Goal: Transaction & Acquisition: Book appointment/travel/reservation

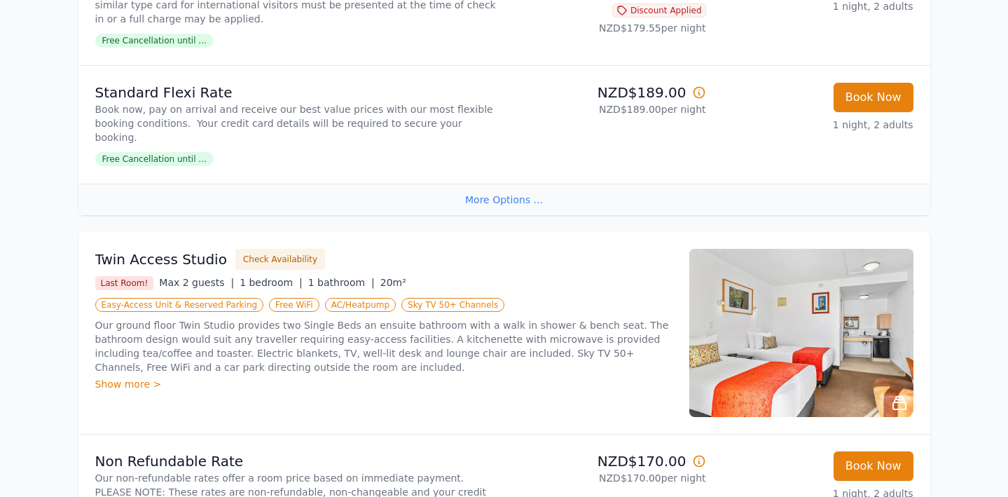
scroll to position [1225, 0]
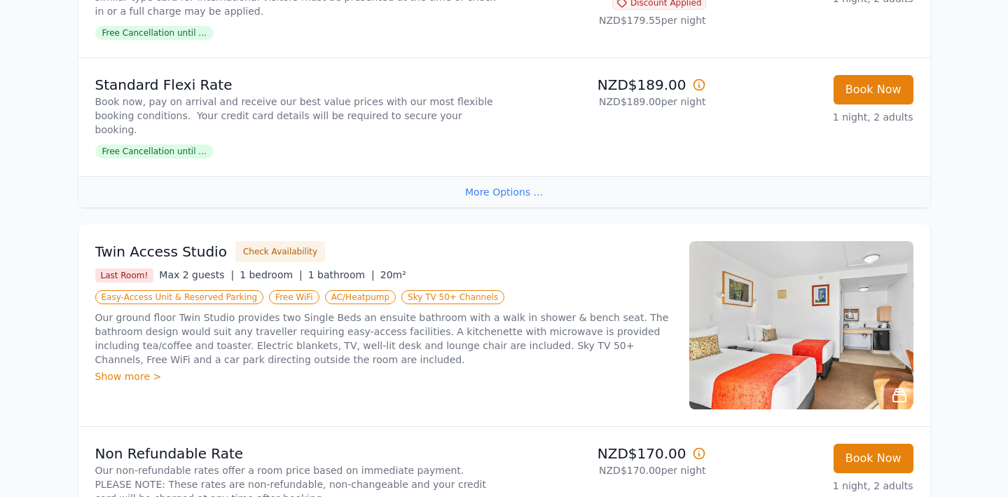
click at [130, 369] on div "Show more >" at bounding box center [383, 376] width 577 height 14
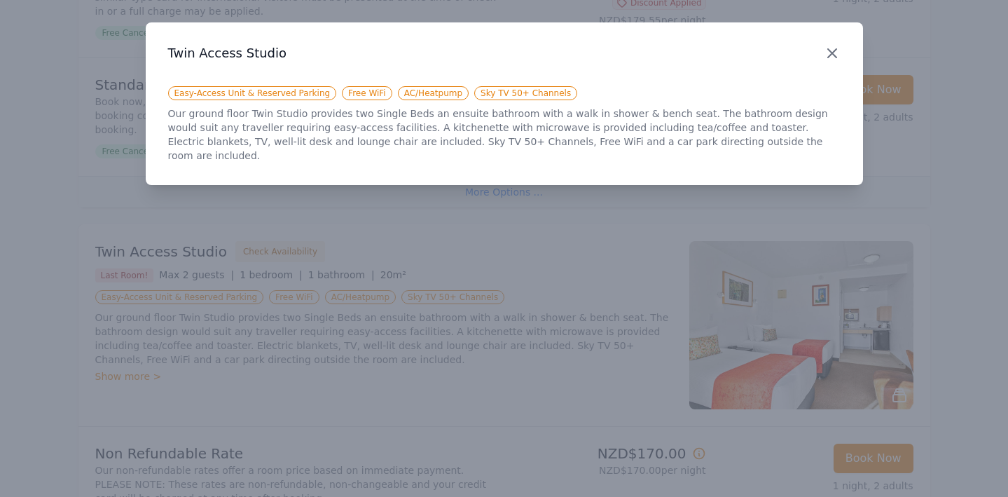
click at [828, 51] on icon "button" at bounding box center [832, 53] width 17 height 17
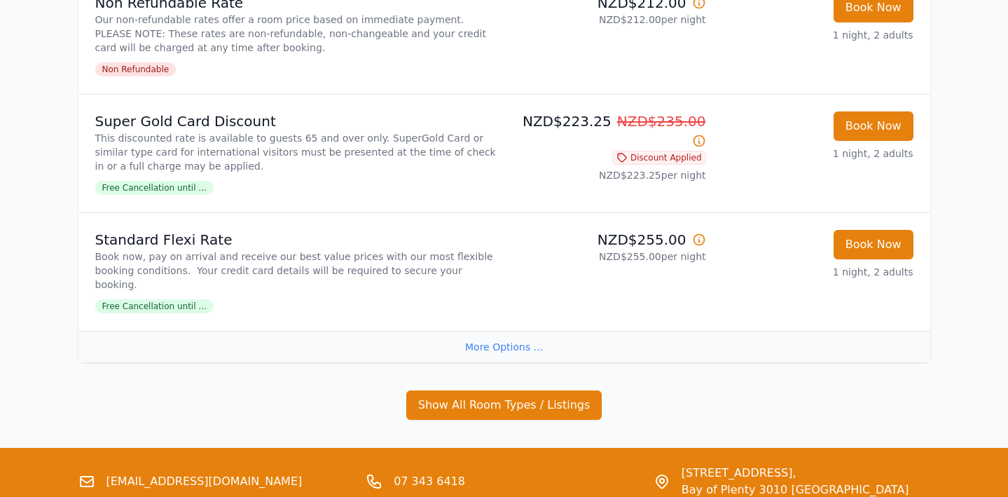
scroll to position [2898, 0]
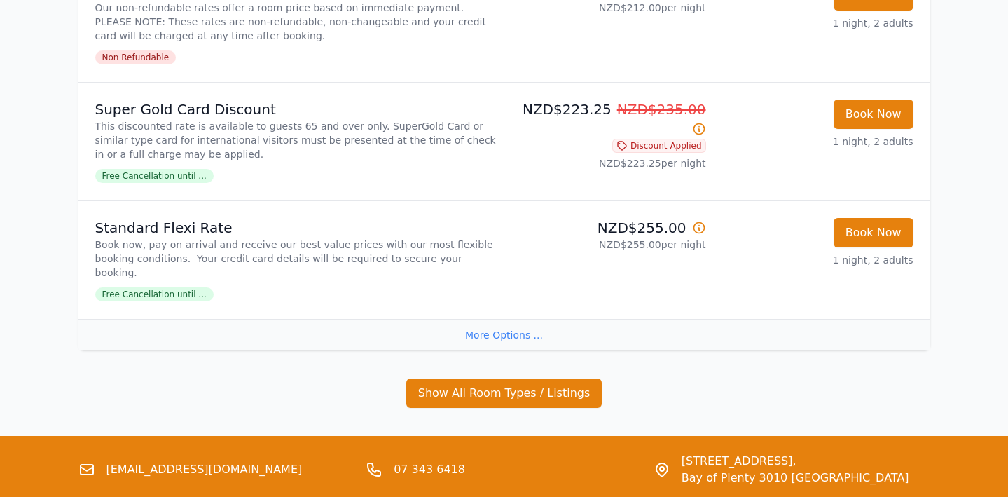
click at [491, 319] on div "More Options ..." at bounding box center [504, 335] width 852 height 32
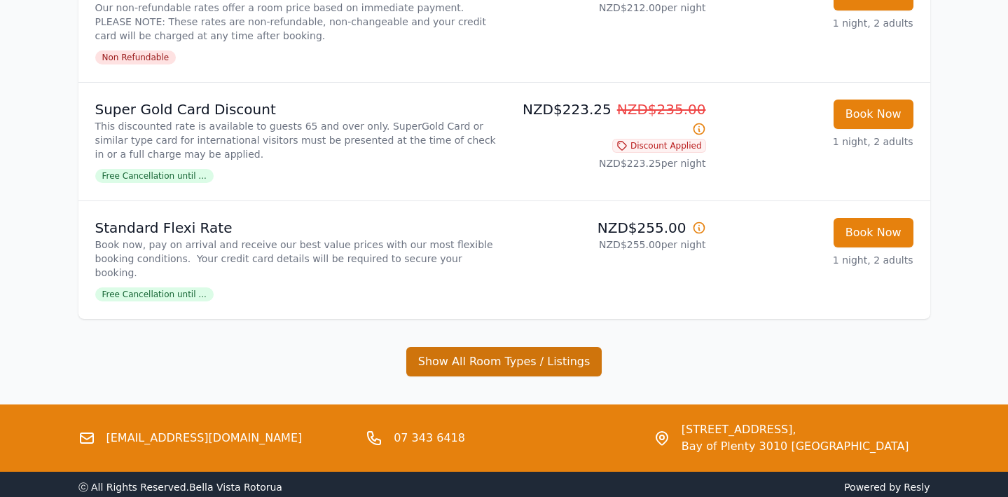
click at [473, 347] on button "Show All Room Types / Listings" at bounding box center [504, 361] width 196 height 29
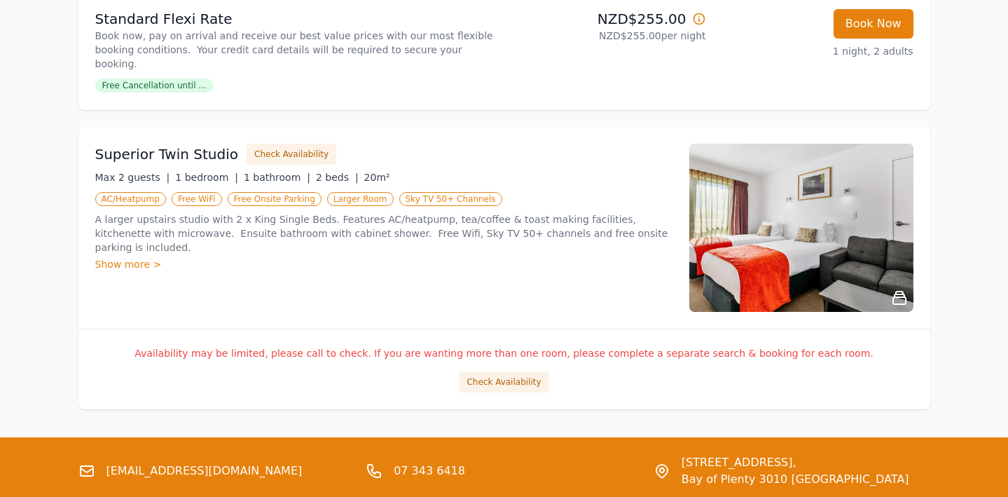
scroll to position [3112, 0]
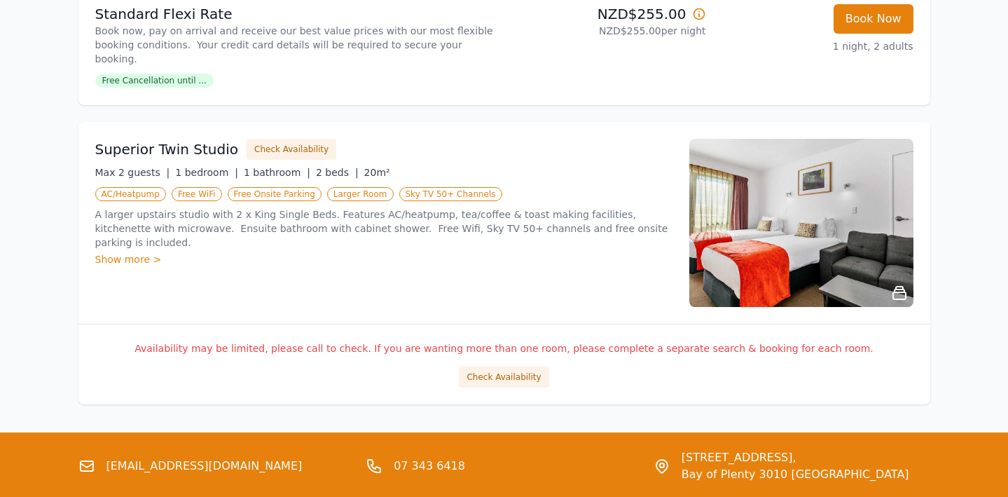
click at [144, 252] on div "Show more >" at bounding box center [383, 259] width 577 height 14
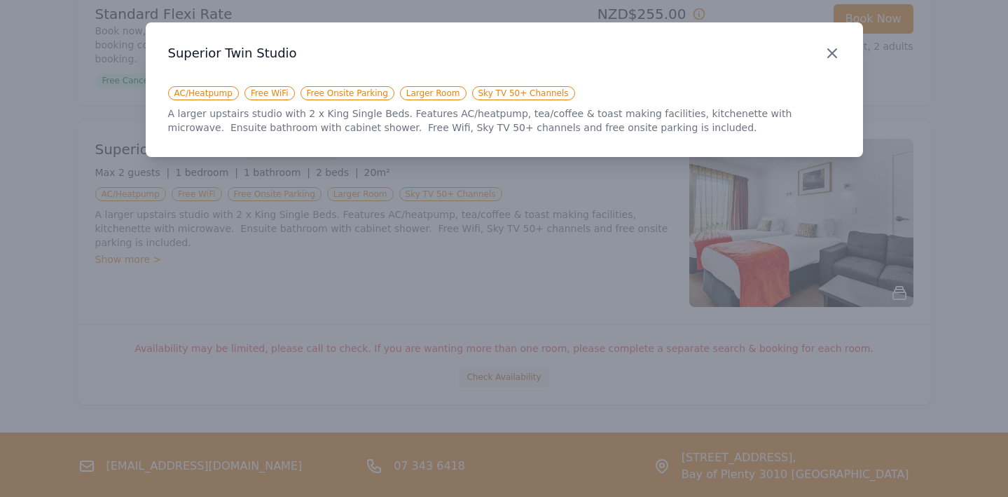
click at [826, 55] on icon "button" at bounding box center [832, 53] width 17 height 17
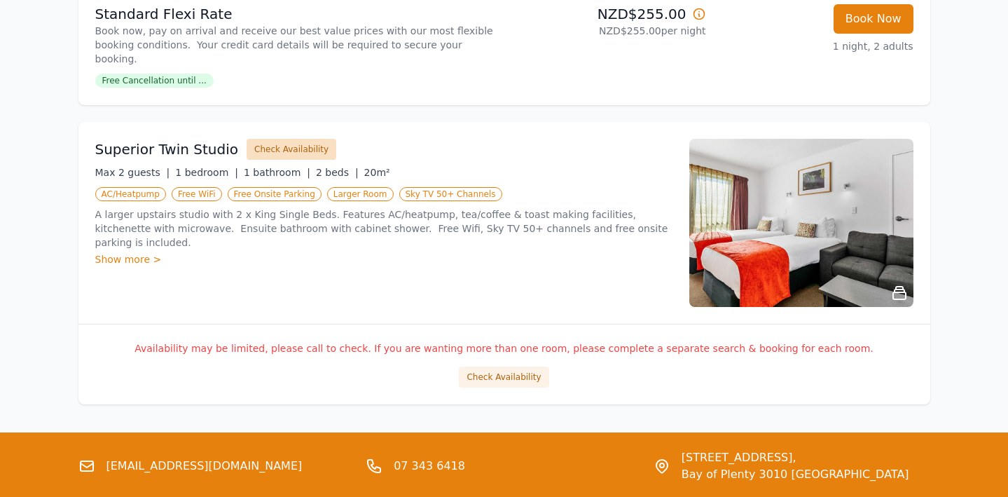
click at [274, 139] on button "Check Availability" at bounding box center [292, 149] width 90 height 21
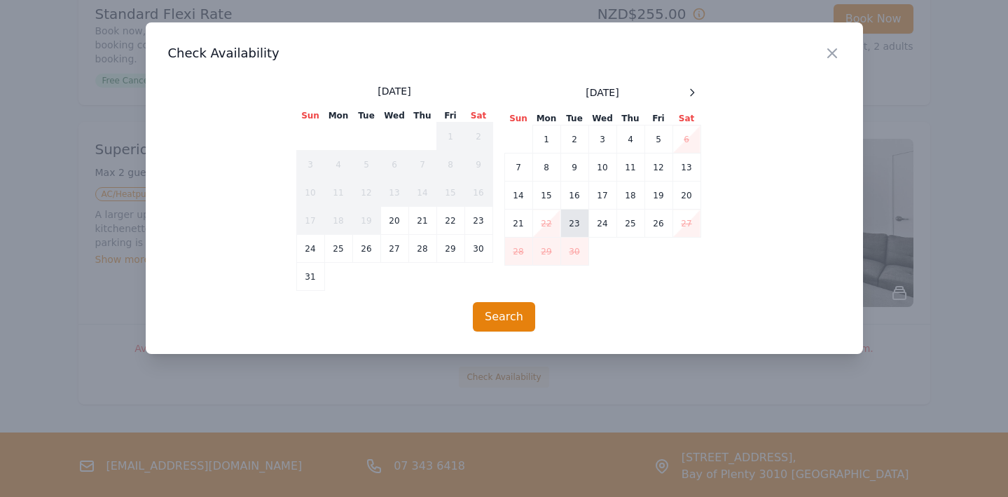
click at [580, 225] on td "23" at bounding box center [575, 224] width 28 height 28
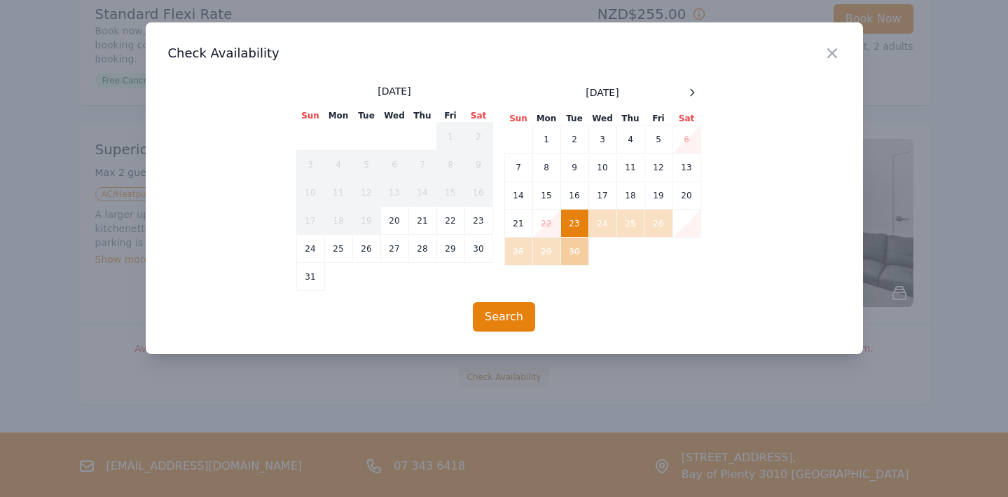
click at [574, 252] on td "30" at bounding box center [575, 252] width 28 height 28
click at [573, 256] on td "30" at bounding box center [575, 252] width 28 height 28
click at [500, 311] on button "Search" at bounding box center [504, 316] width 62 height 29
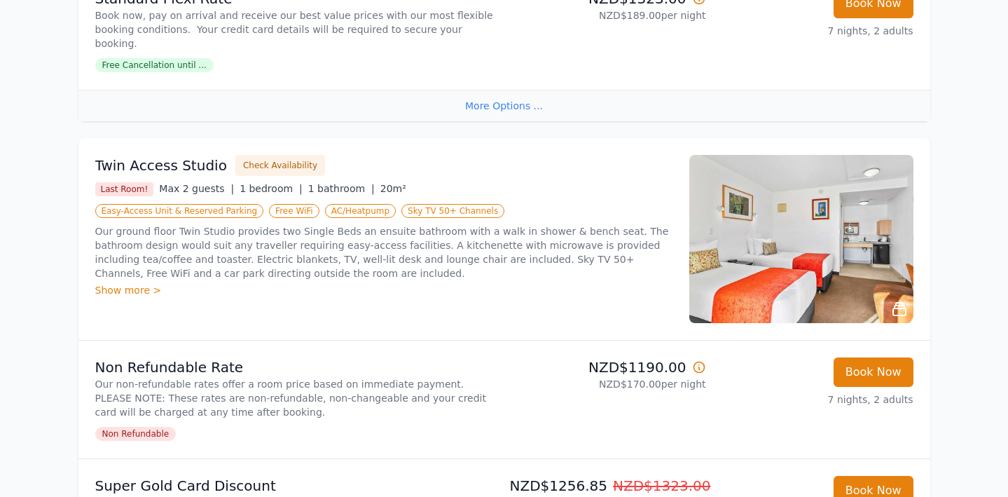
scroll to position [1323, 0]
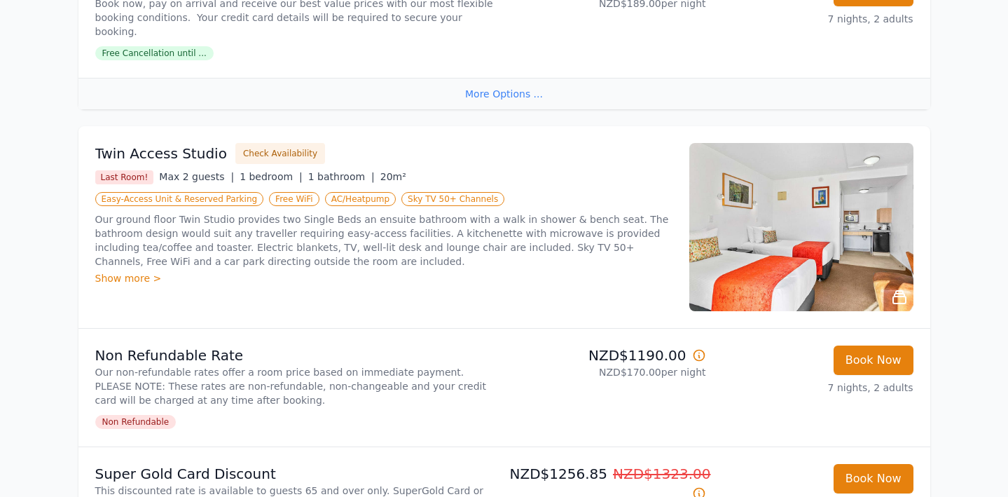
click at [130, 170] on span "Last Room!" at bounding box center [124, 177] width 59 height 14
click at [256, 143] on button "Check Availability" at bounding box center [280, 153] width 90 height 21
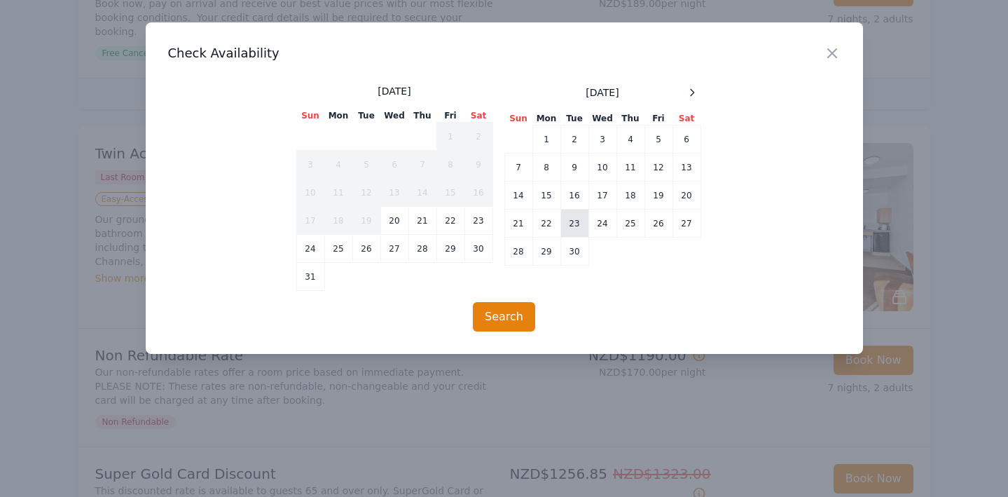
click at [573, 220] on td "23" at bounding box center [575, 224] width 28 height 28
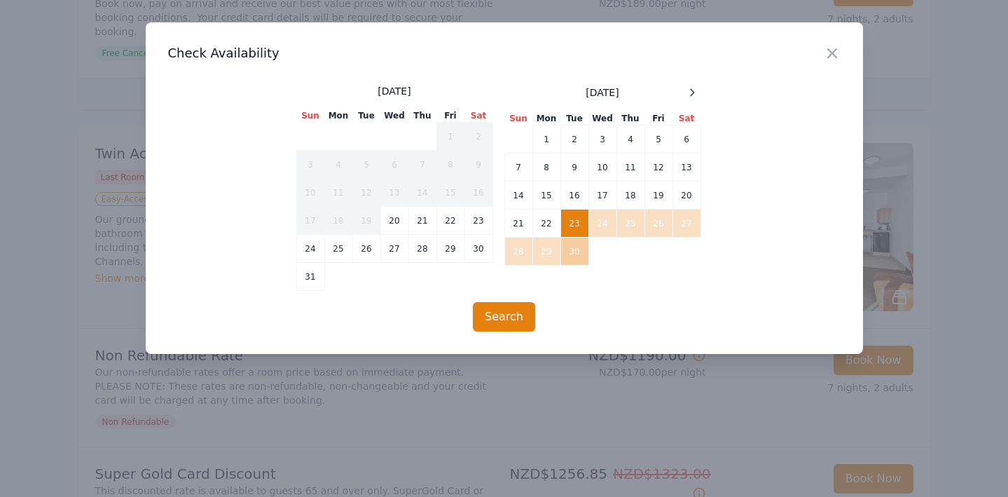
click at [578, 253] on td "30" at bounding box center [575, 252] width 28 height 28
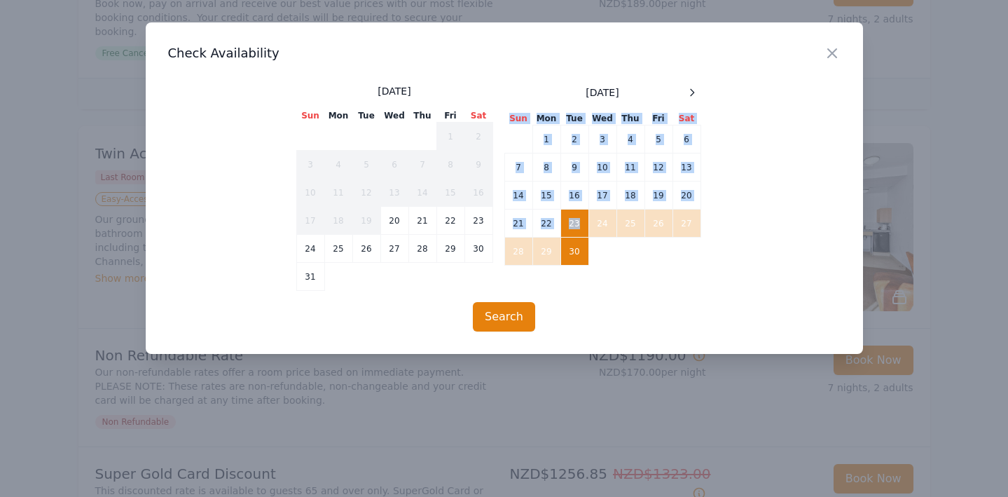
drag, startPoint x: 586, startPoint y: 226, endPoint x: 586, endPoint y: 275, distance: 49.1
click at [586, 275] on div "September 2025 Sun Mon Tue Wed Thu Fri Sat 1 2 3 4 5 6 7 8 9 10 11 12 13 14 15 …" at bounding box center [603, 187] width 197 height 207
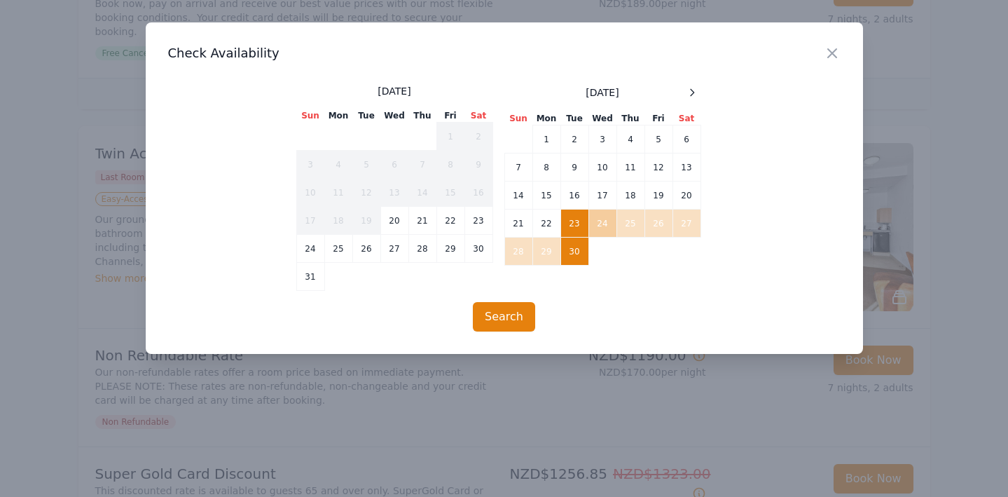
click at [601, 219] on td "24" at bounding box center [603, 224] width 28 height 28
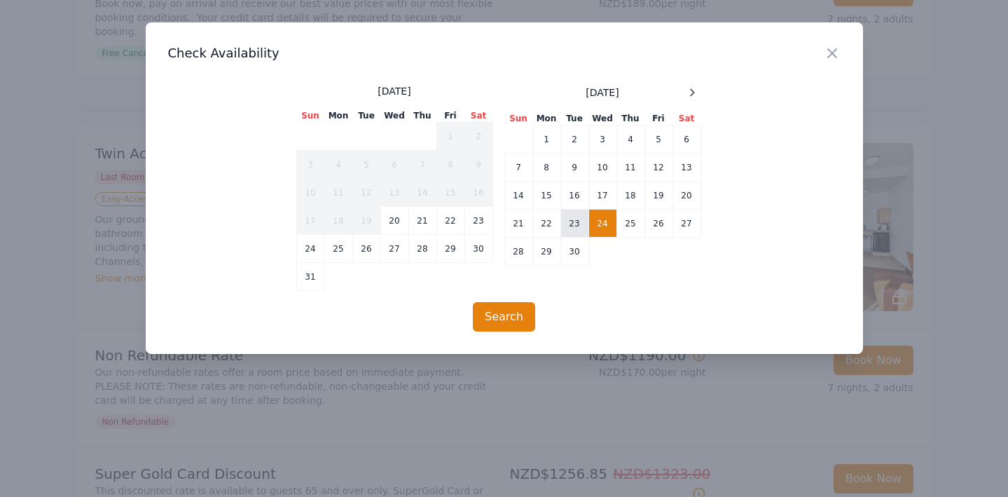
click at [571, 221] on td "23" at bounding box center [575, 224] width 28 height 28
click at [516, 310] on button "Search" at bounding box center [504, 316] width 62 height 29
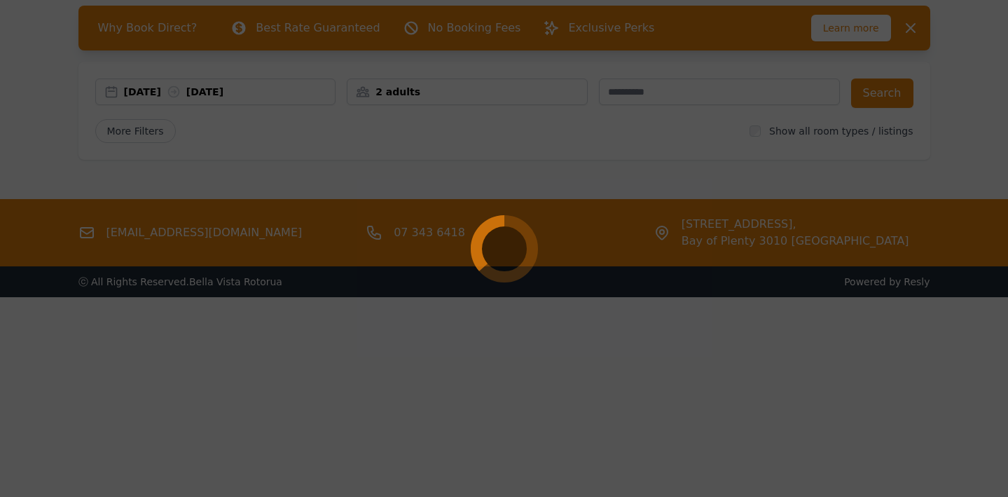
scroll to position [67, 0]
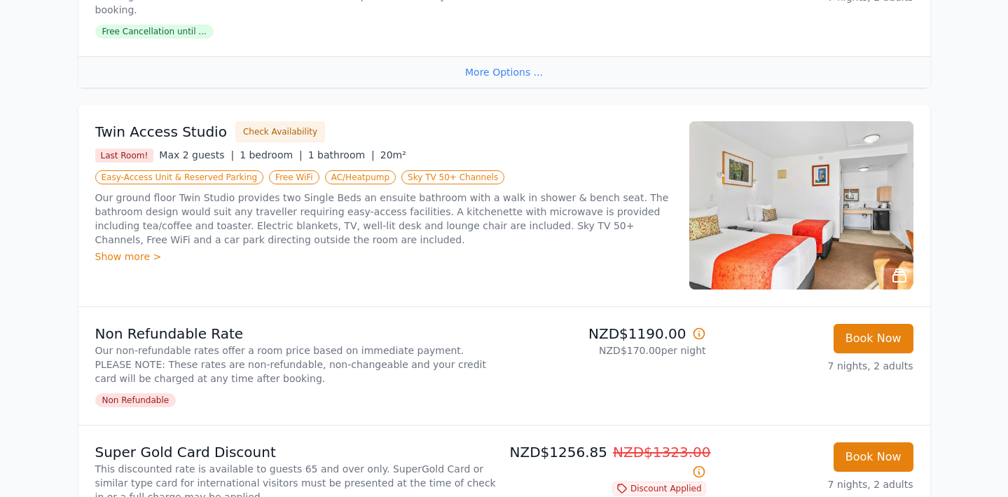
scroll to position [1334, 0]
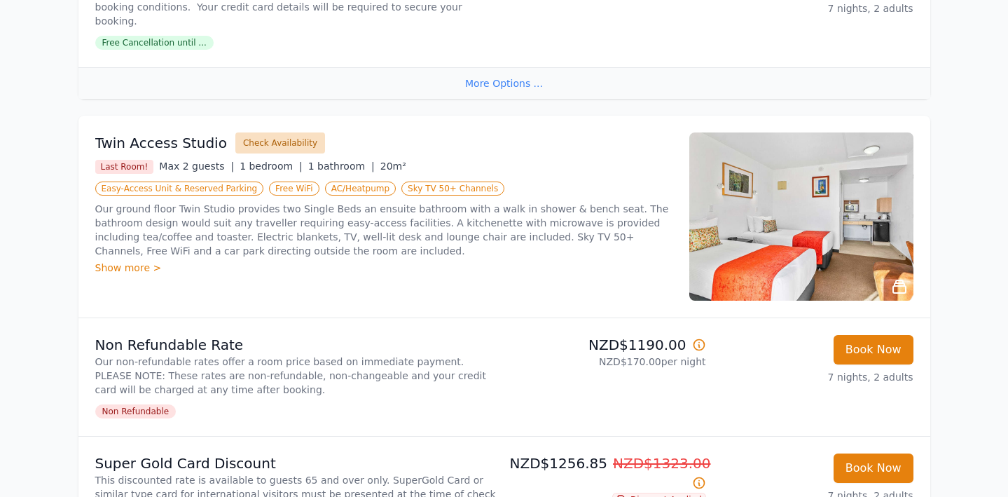
click at [281, 132] on button "Check Availability" at bounding box center [280, 142] width 90 height 21
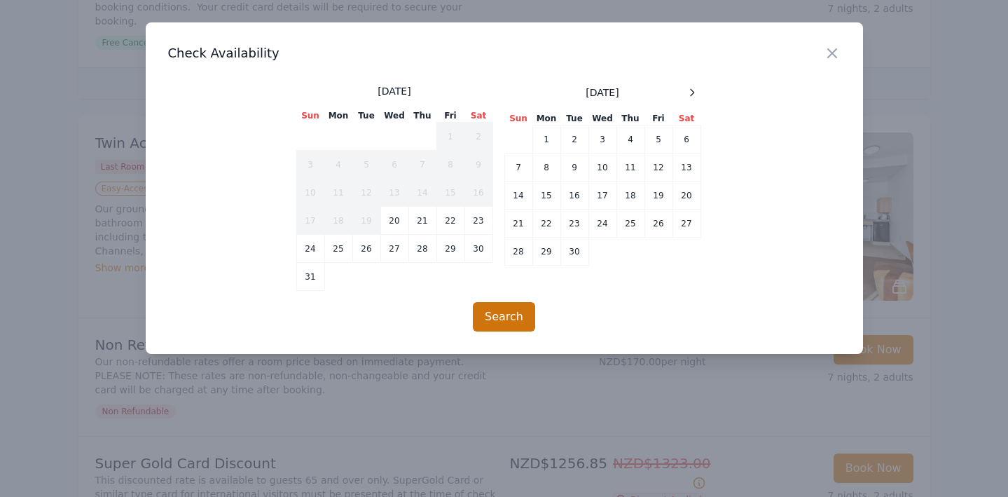
click at [519, 316] on button "Search" at bounding box center [504, 316] width 62 height 29
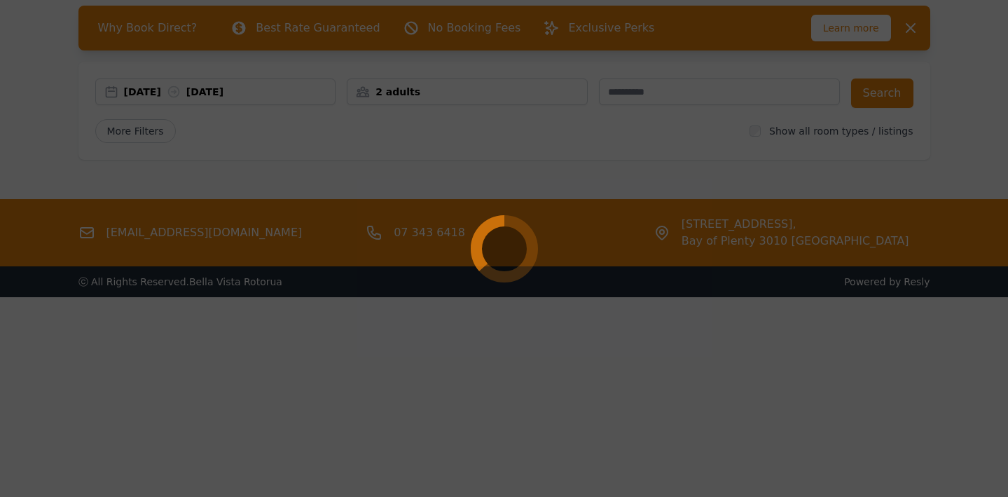
scroll to position [67, 0]
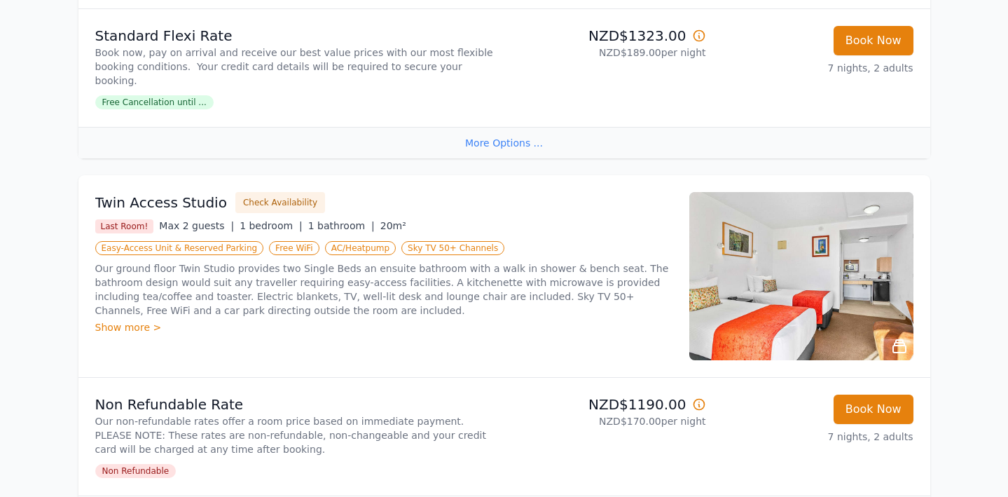
scroll to position [1264, 0]
